Goal: Information Seeking & Learning: Learn about a topic

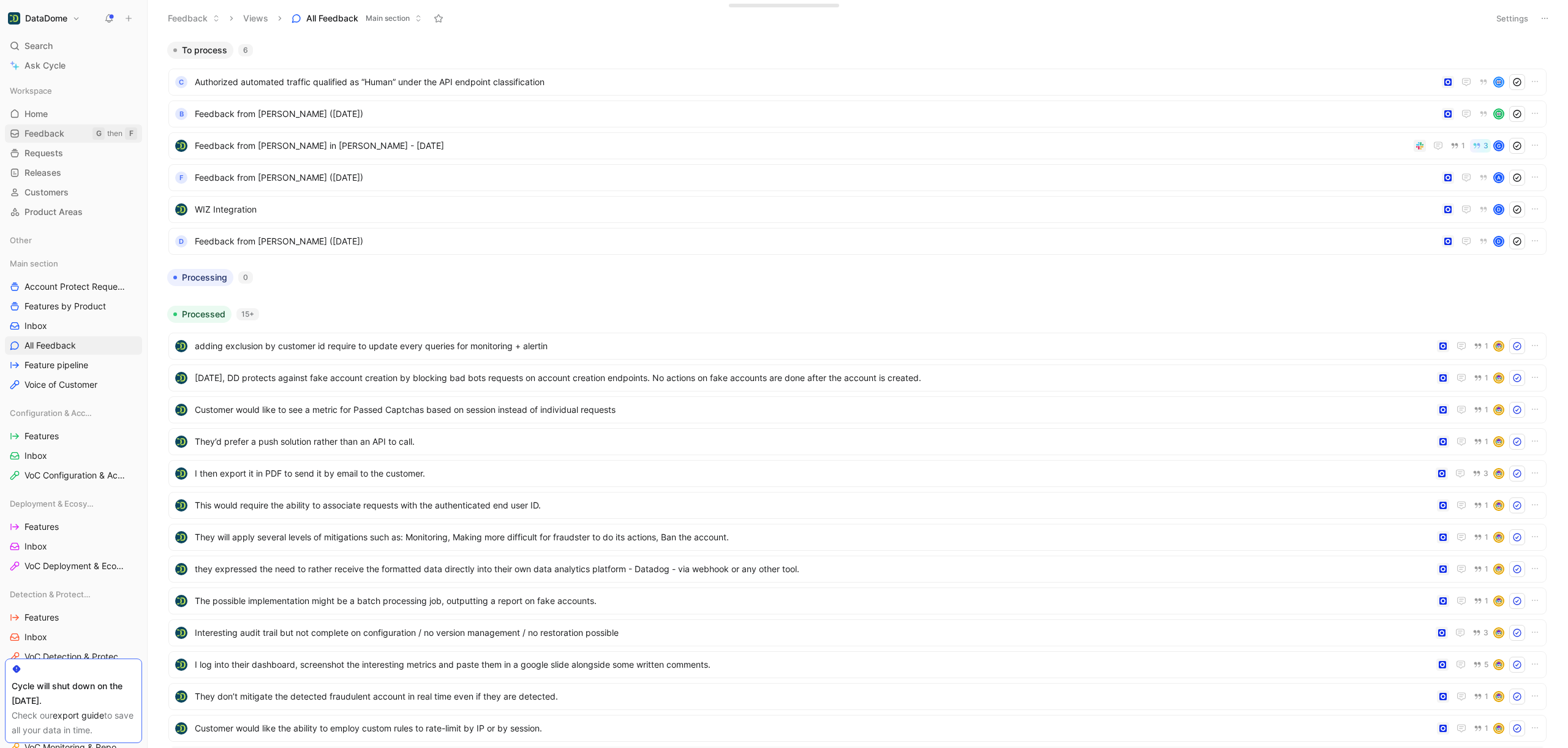
click at [43, 125] on link "Feedback G then F" at bounding box center [74, 134] width 137 height 18
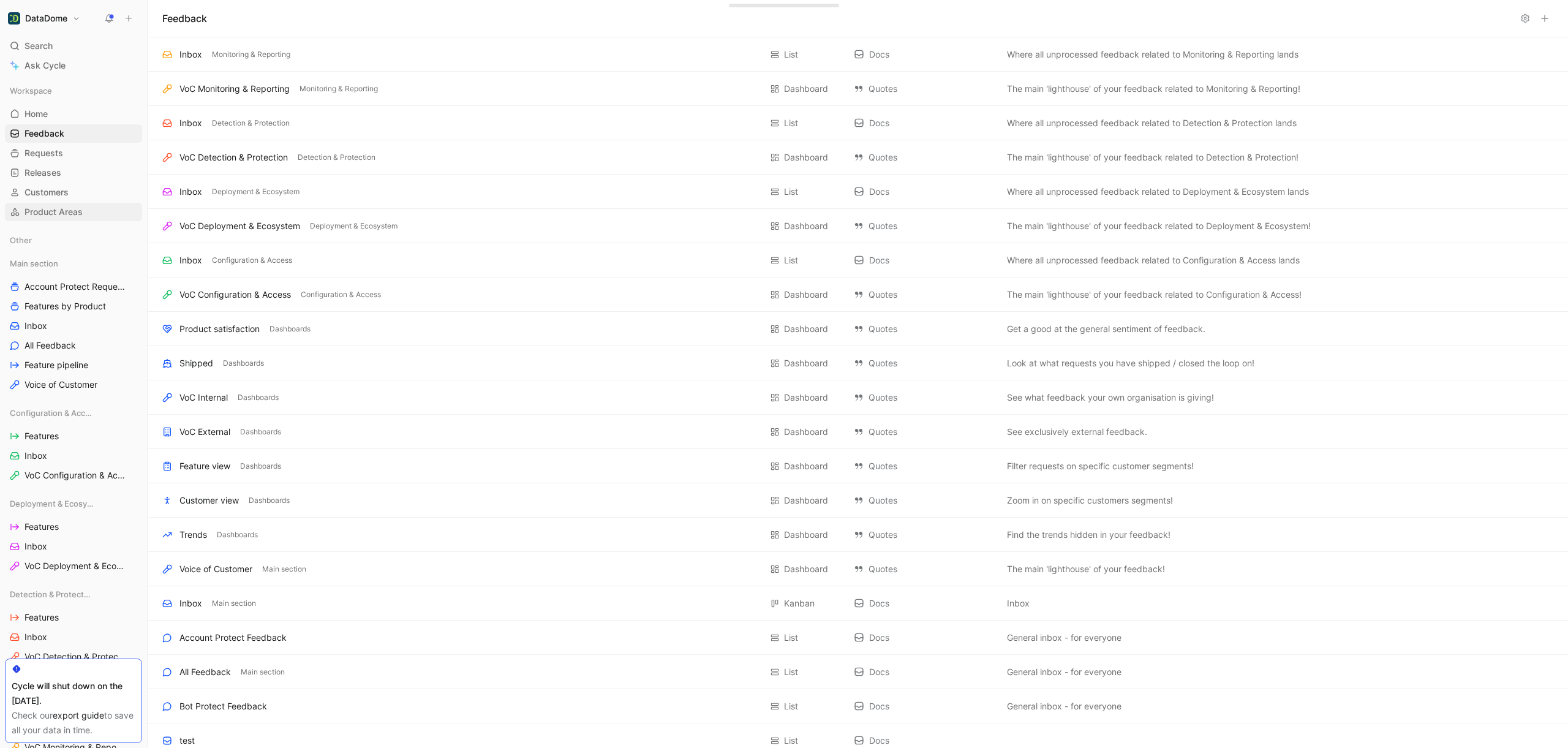
click at [51, 210] on span "Product Areas" at bounding box center [54, 211] width 58 height 12
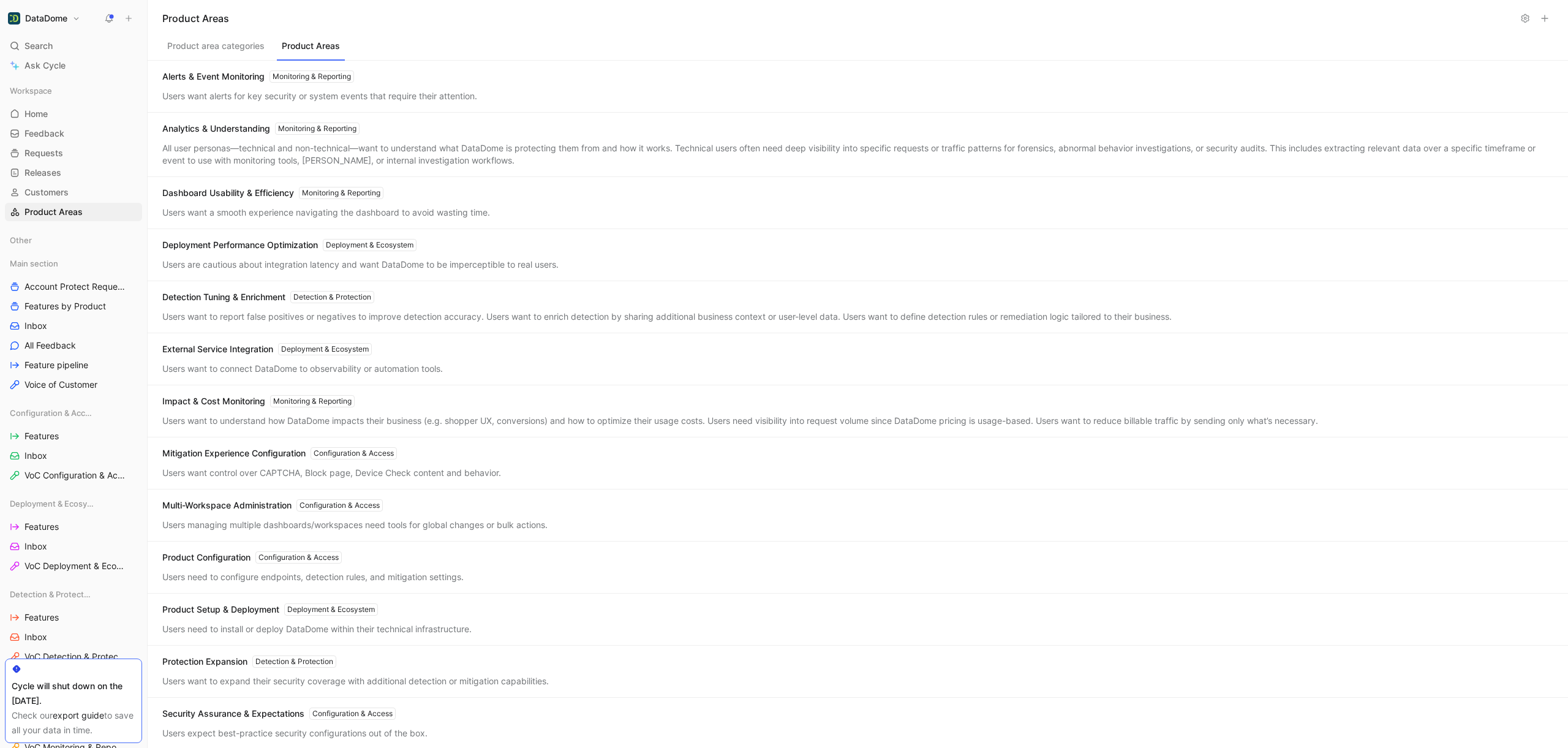
click at [309, 47] on button "Product Areas" at bounding box center [311, 49] width 68 height 23
click at [209, 44] on button "Product area categories" at bounding box center [216, 49] width 107 height 23
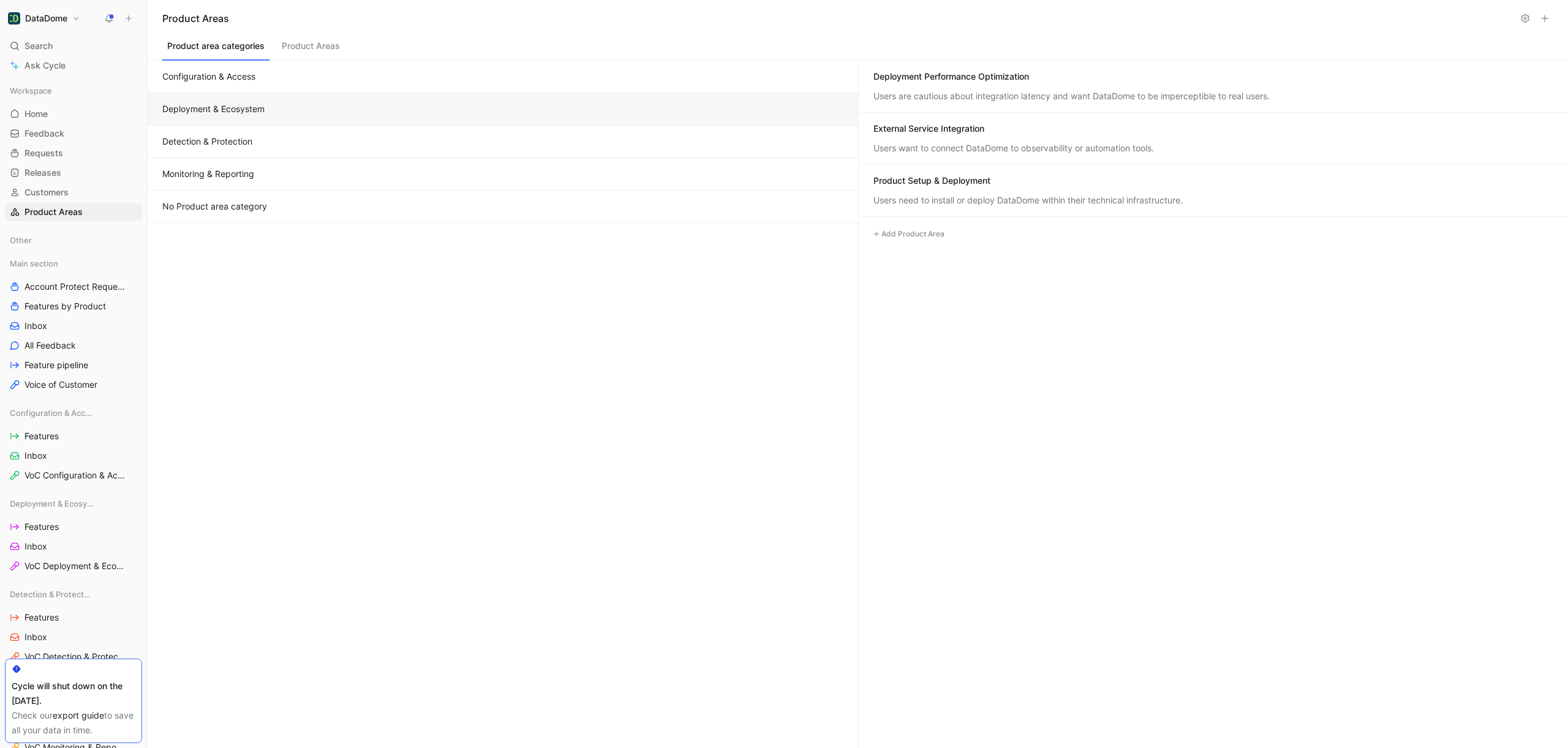
click at [305, 104] on button "Deployment & Ecosystem" at bounding box center [502, 110] width 711 height 33
click at [302, 144] on button "Detection & Protection" at bounding box center [502, 142] width 711 height 33
click at [303, 177] on button "Monitoring & Reporting" at bounding box center [502, 174] width 711 height 33
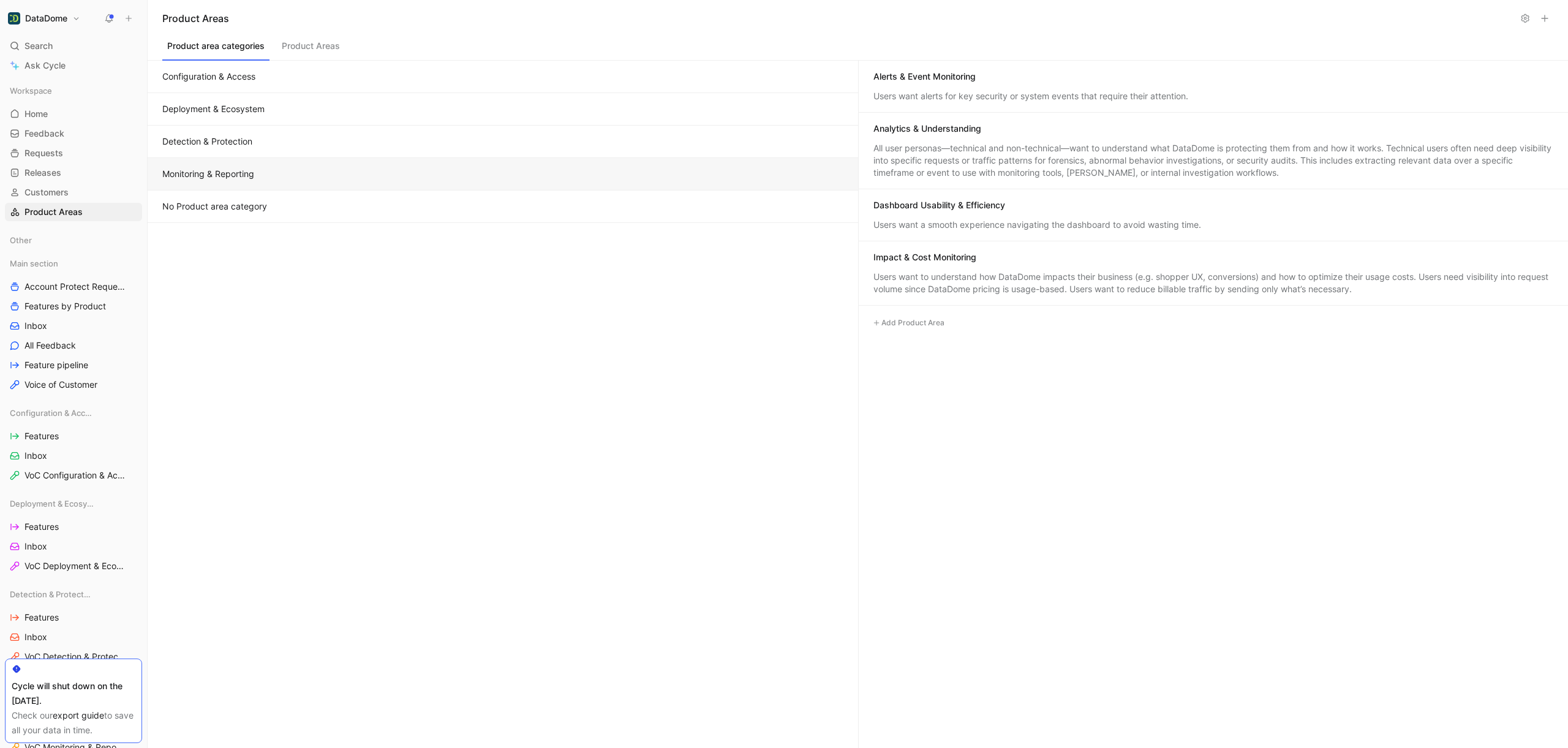
click at [298, 208] on button "No Product area category" at bounding box center [502, 207] width 711 height 33
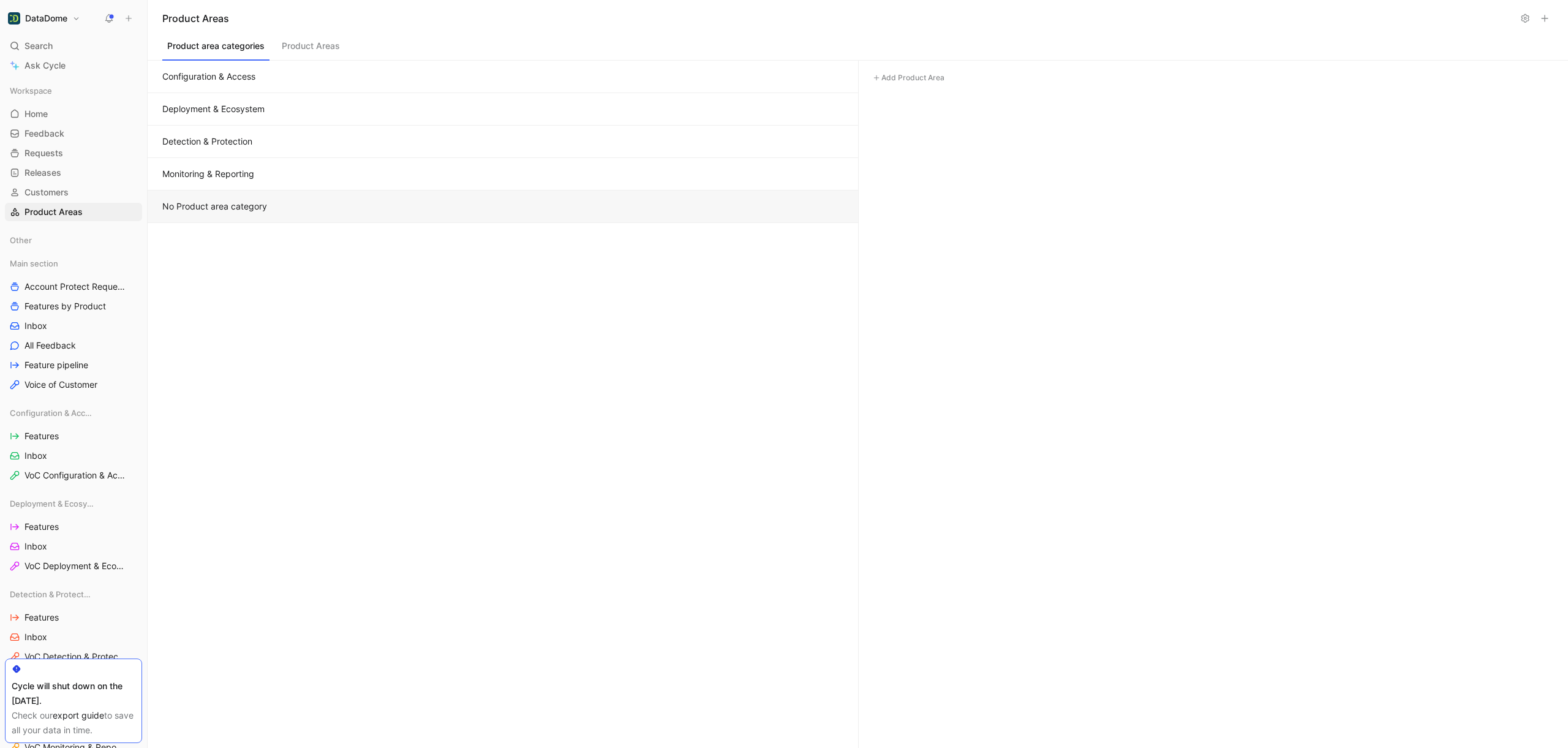
click at [318, 72] on button "Configuration & Access" at bounding box center [502, 77] width 711 height 33
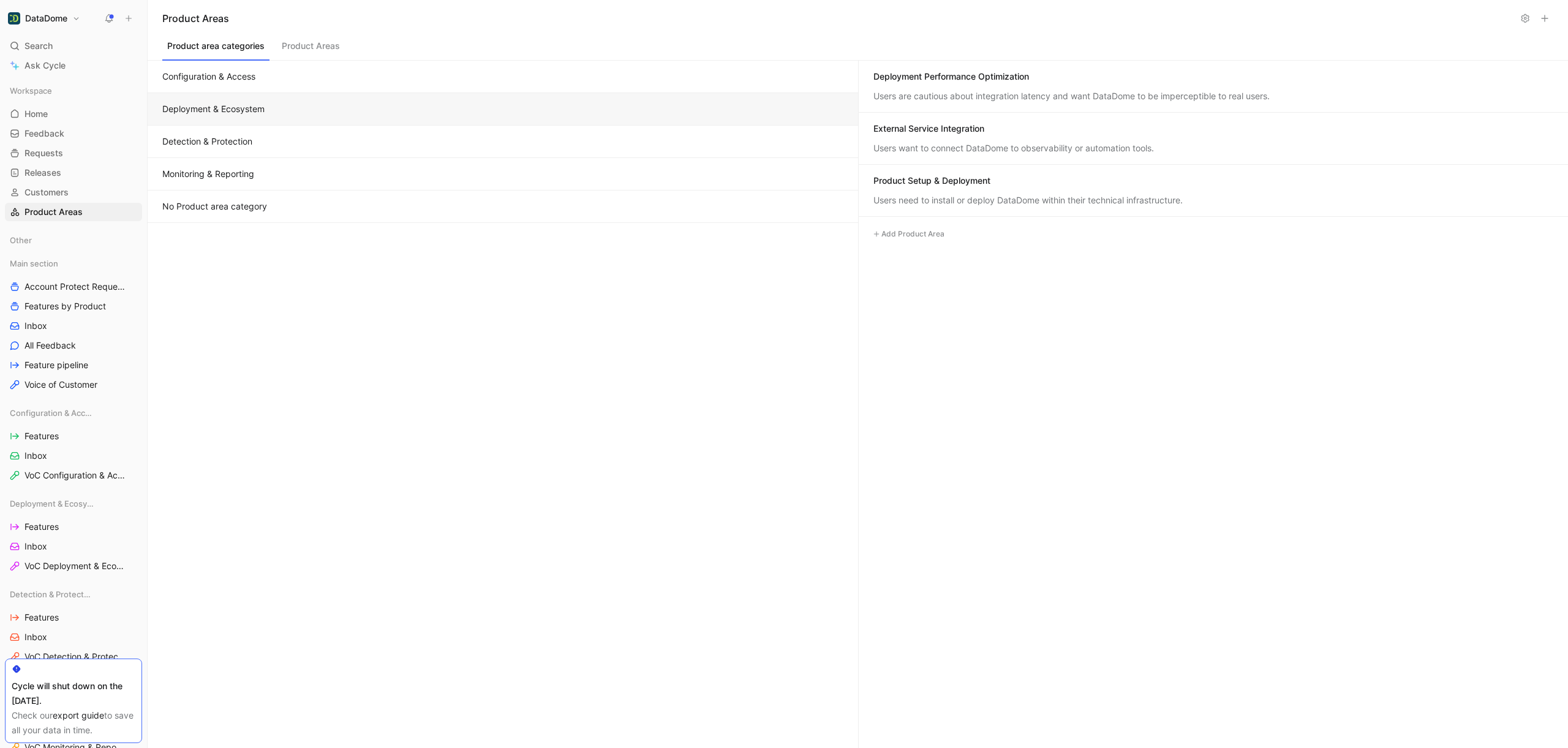
click at [238, 115] on button "Deployment & Ecosystem" at bounding box center [502, 110] width 711 height 33
click at [198, 144] on button "Detection & Protection" at bounding box center [502, 142] width 711 height 33
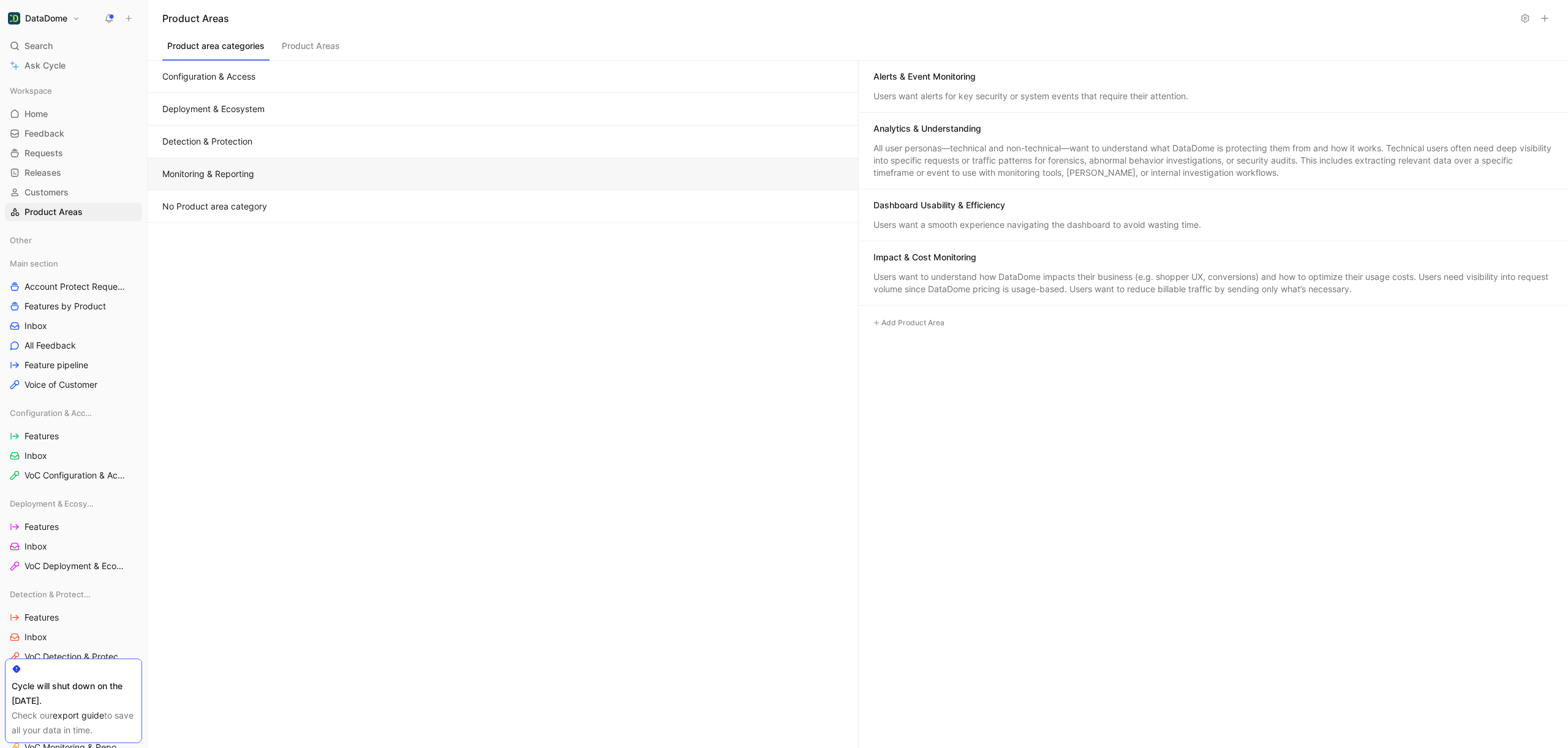
click at [199, 175] on button "Monitoring & Reporting" at bounding box center [502, 174] width 711 height 33
click at [320, 49] on button "Product Areas" at bounding box center [311, 49] width 68 height 23
click at [222, 40] on button "Product area categories" at bounding box center [216, 49] width 107 height 23
